Goal: Book appointment/travel/reservation

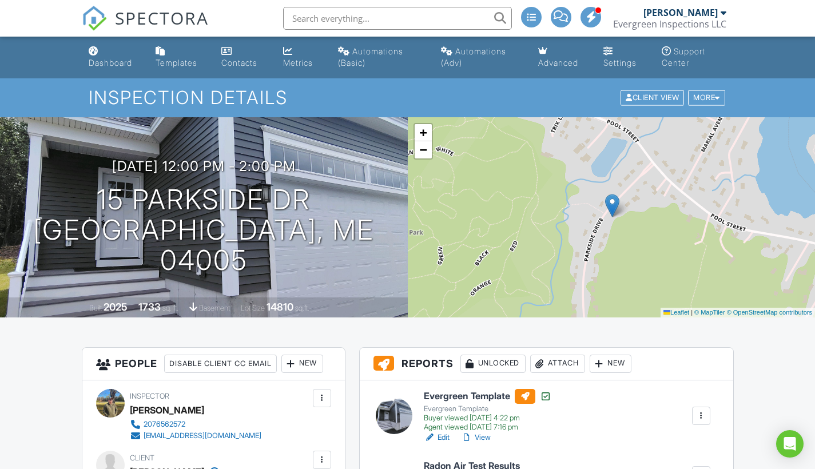
click at [106, 55] on link "Dashboard" at bounding box center [113, 57] width 58 height 33
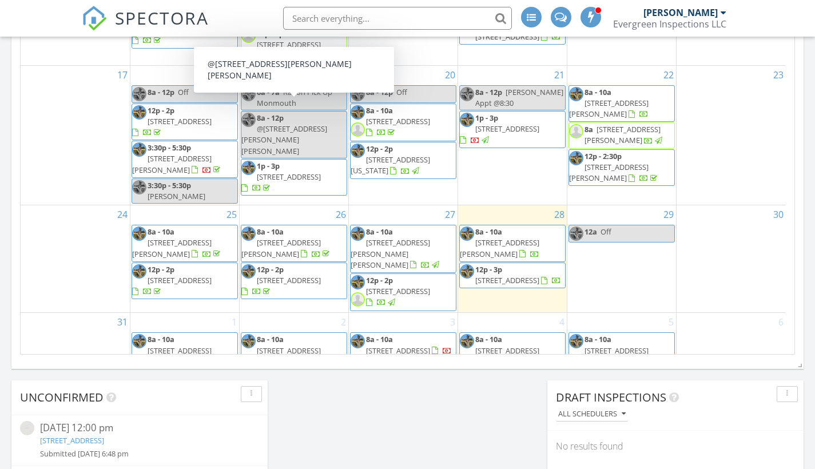
scroll to position [239, 0]
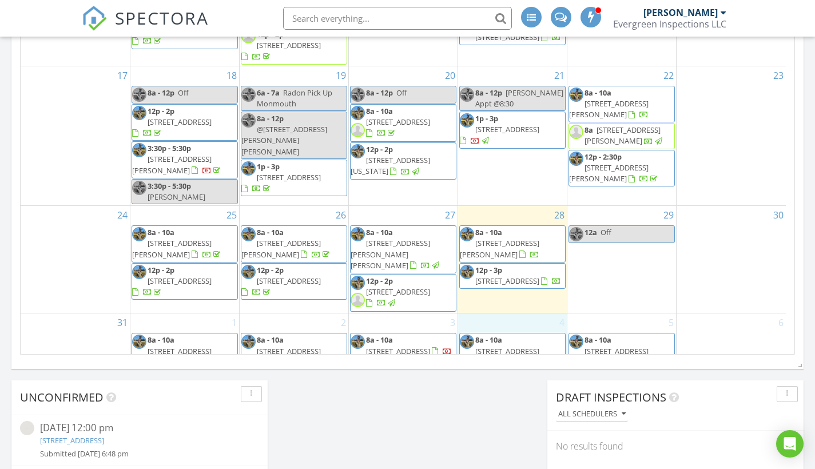
click at [507, 331] on div "4 8a - 10a [STREET_ADDRESS][PERSON_NAME]" at bounding box center [512, 367] width 109 height 106
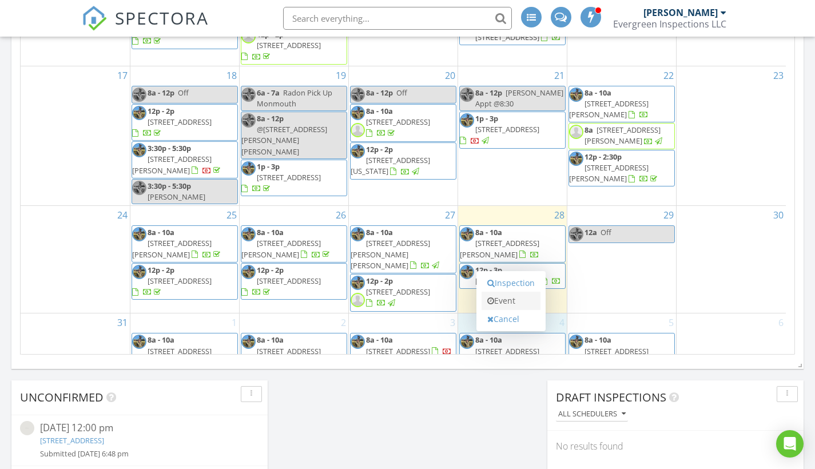
click at [504, 297] on link "Event" at bounding box center [511, 301] width 59 height 18
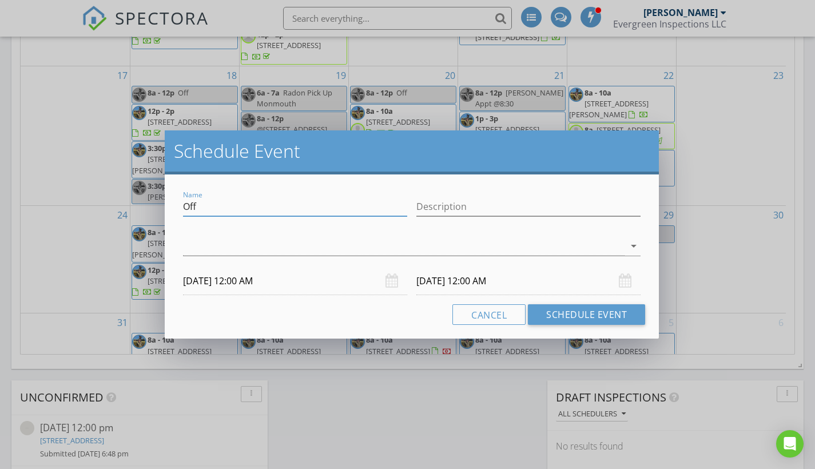
click at [213, 203] on input "Off" at bounding box center [295, 206] width 224 height 19
type input "O"
type input "F"
type input "Hold for [PERSON_NAME]"
click at [254, 245] on div at bounding box center [404, 246] width 442 height 19
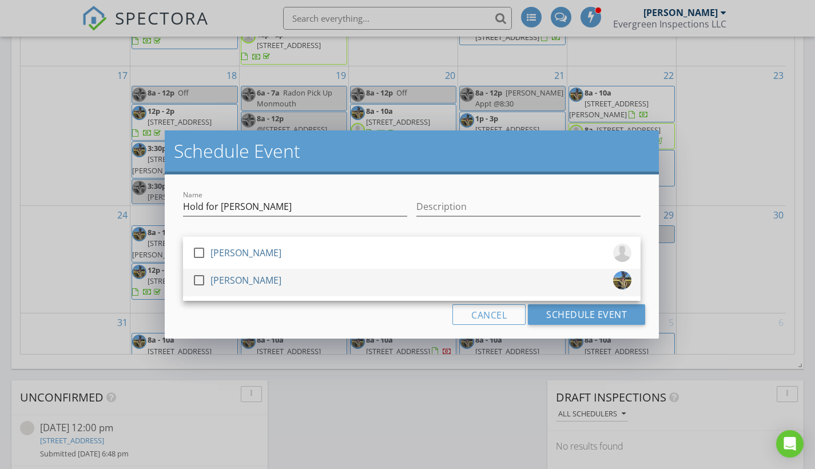
click at [253, 282] on div "[PERSON_NAME]" at bounding box center [246, 280] width 71 height 18
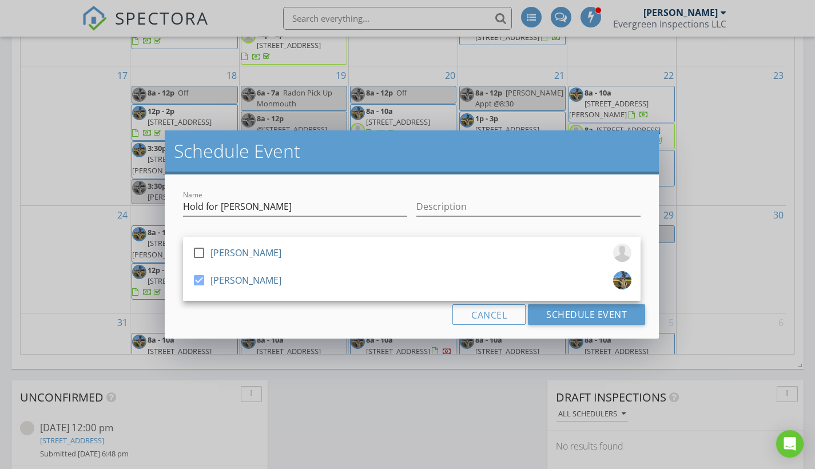
click at [252, 319] on div "Cancel Schedule Event" at bounding box center [412, 314] width 467 height 21
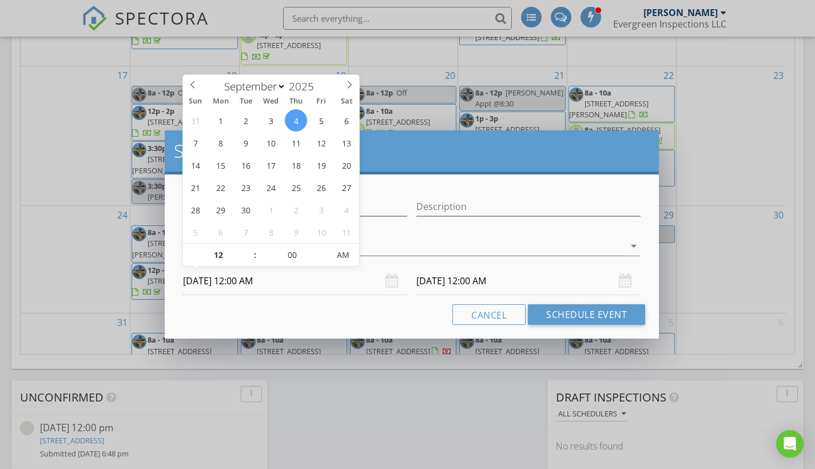
click at [236, 280] on input "[DATE] 12:00 AM" at bounding box center [295, 281] width 224 height 28
type input "[DATE] 12:00 PM"
click at [347, 248] on span "AM" at bounding box center [342, 255] width 31 height 23
click at [437, 280] on input "[DATE] 12:00 PM" at bounding box center [529, 281] width 224 height 28
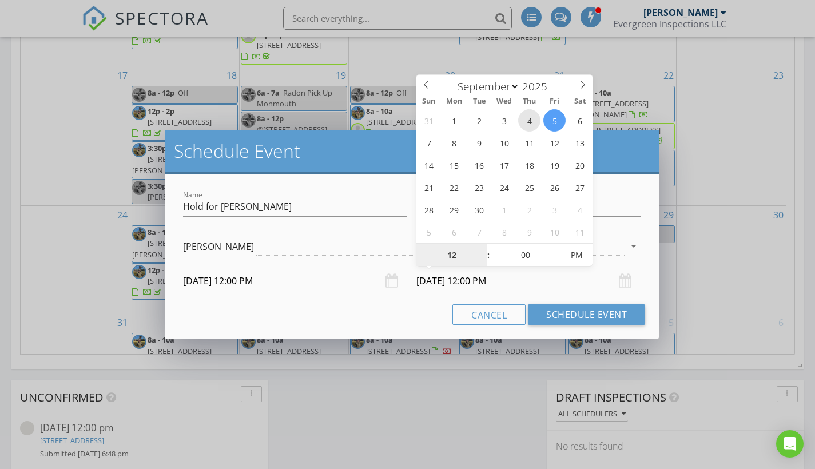
type input "[DATE] 12:00 PM"
type input "01"
type input "[DATE] 1:00 PM"
click at [482, 247] on span at bounding box center [483, 249] width 8 height 11
type input "02"
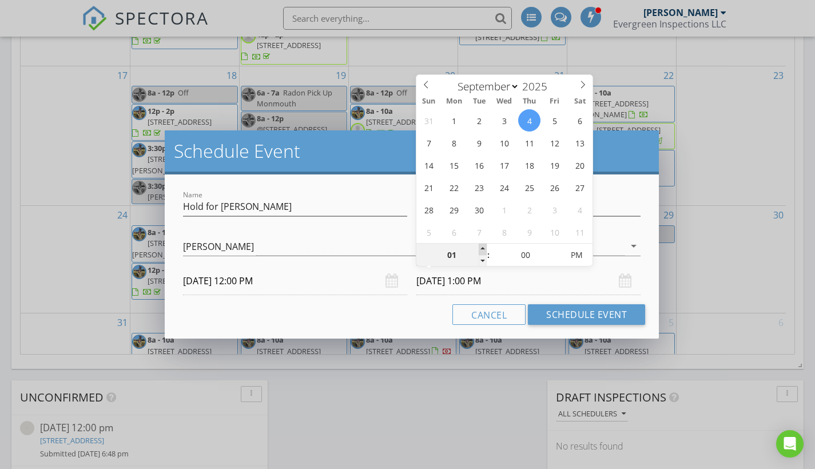
type input "[DATE] 2:00 PM"
click at [482, 247] on span at bounding box center [483, 249] width 8 height 11
type input "03"
type input "[DATE] 3:00 PM"
click at [482, 247] on span at bounding box center [483, 249] width 8 height 11
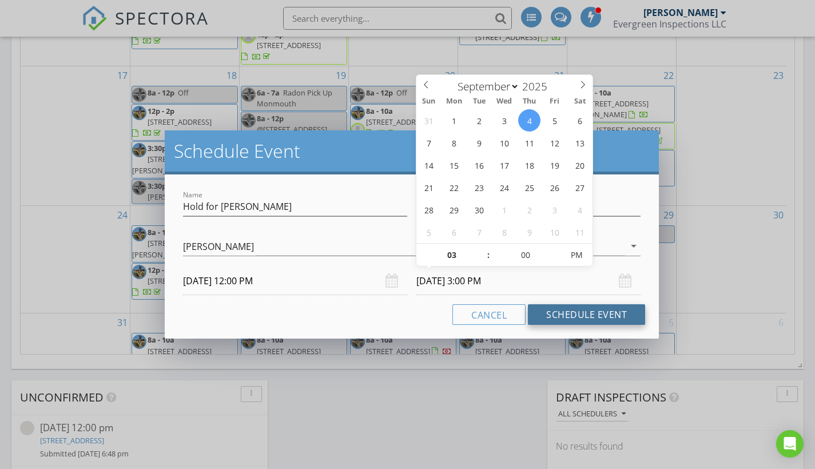
click at [544, 316] on button "Schedule Event" at bounding box center [586, 314] width 117 height 21
